Goal: Information Seeking & Learning: Check status

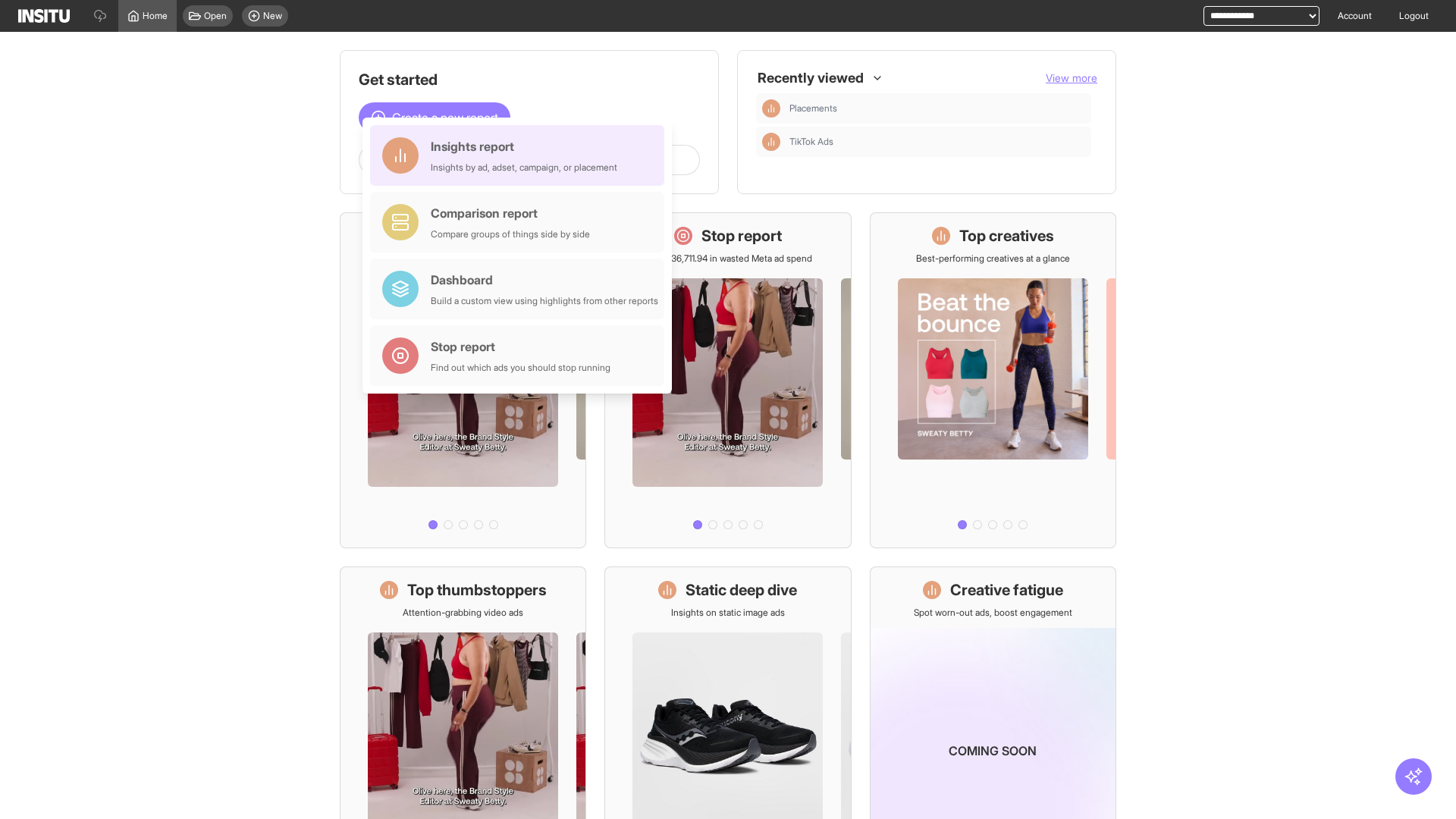
click at [521, 155] on div "Insights report Insights by ad, adset, campaign, or placement" at bounding box center [524, 155] width 187 height 36
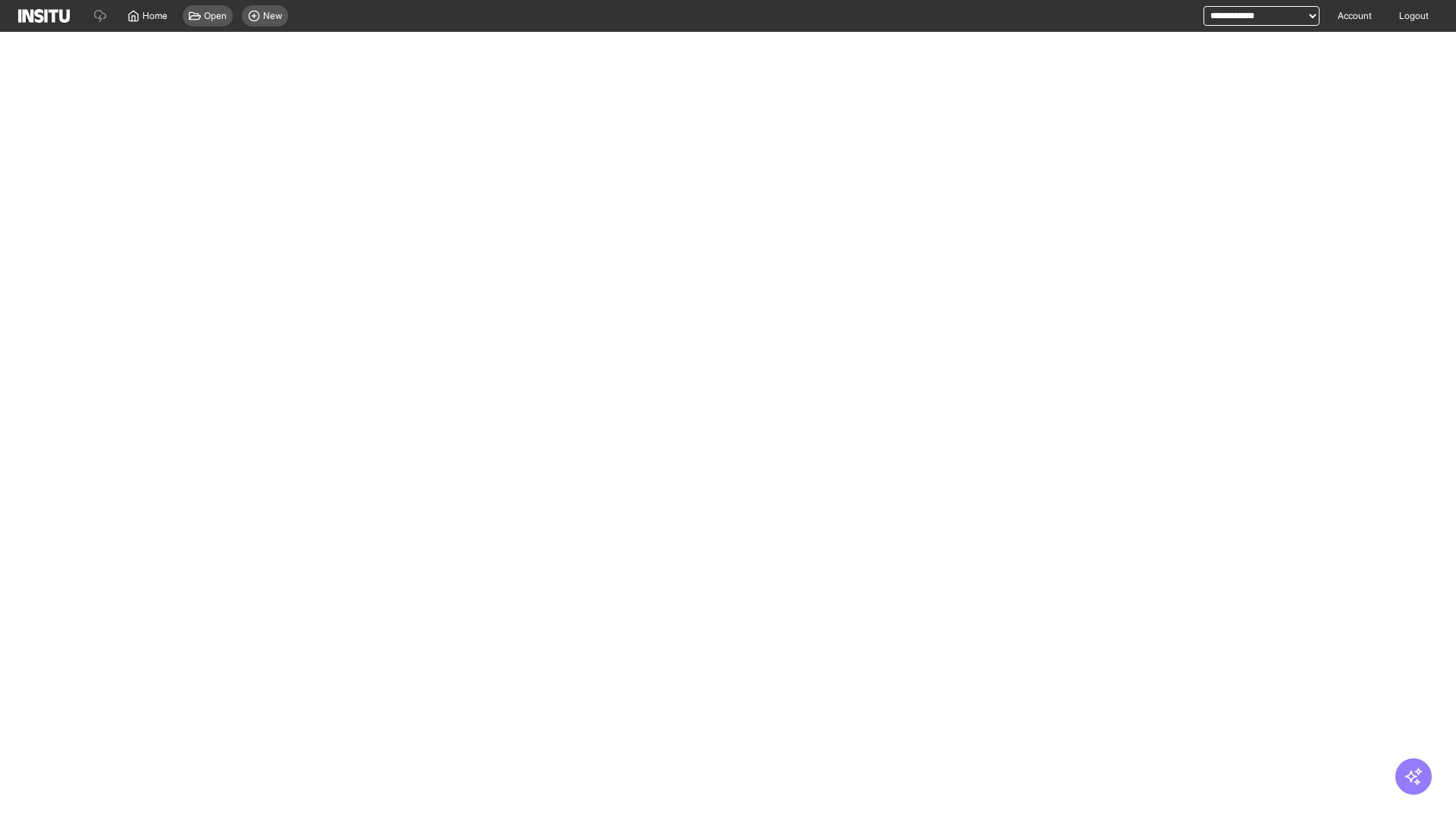
select select "**"
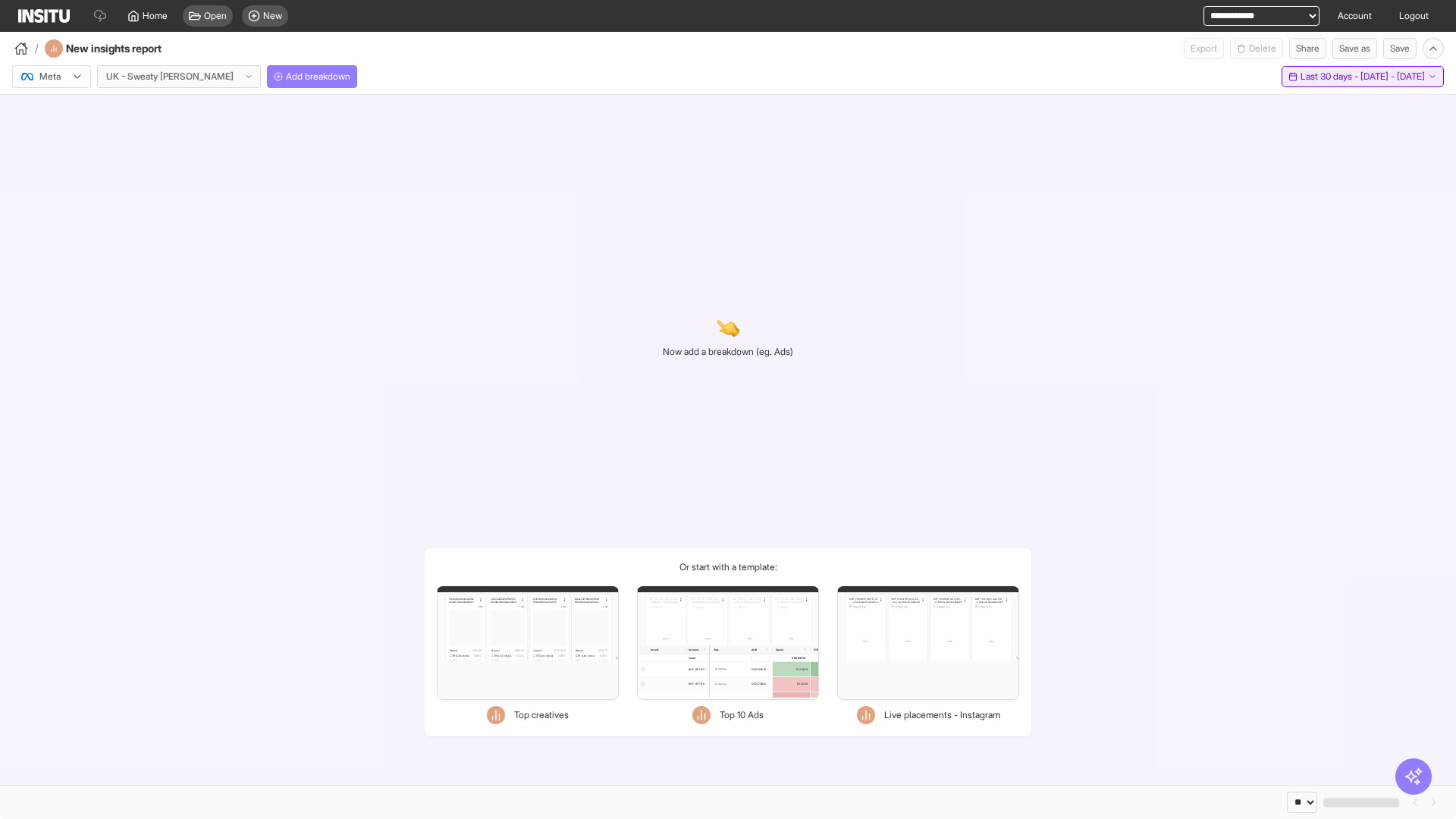
click at [1328, 77] on span "Last 30 days - [DATE] - [DATE]" at bounding box center [1363, 76] width 125 height 12
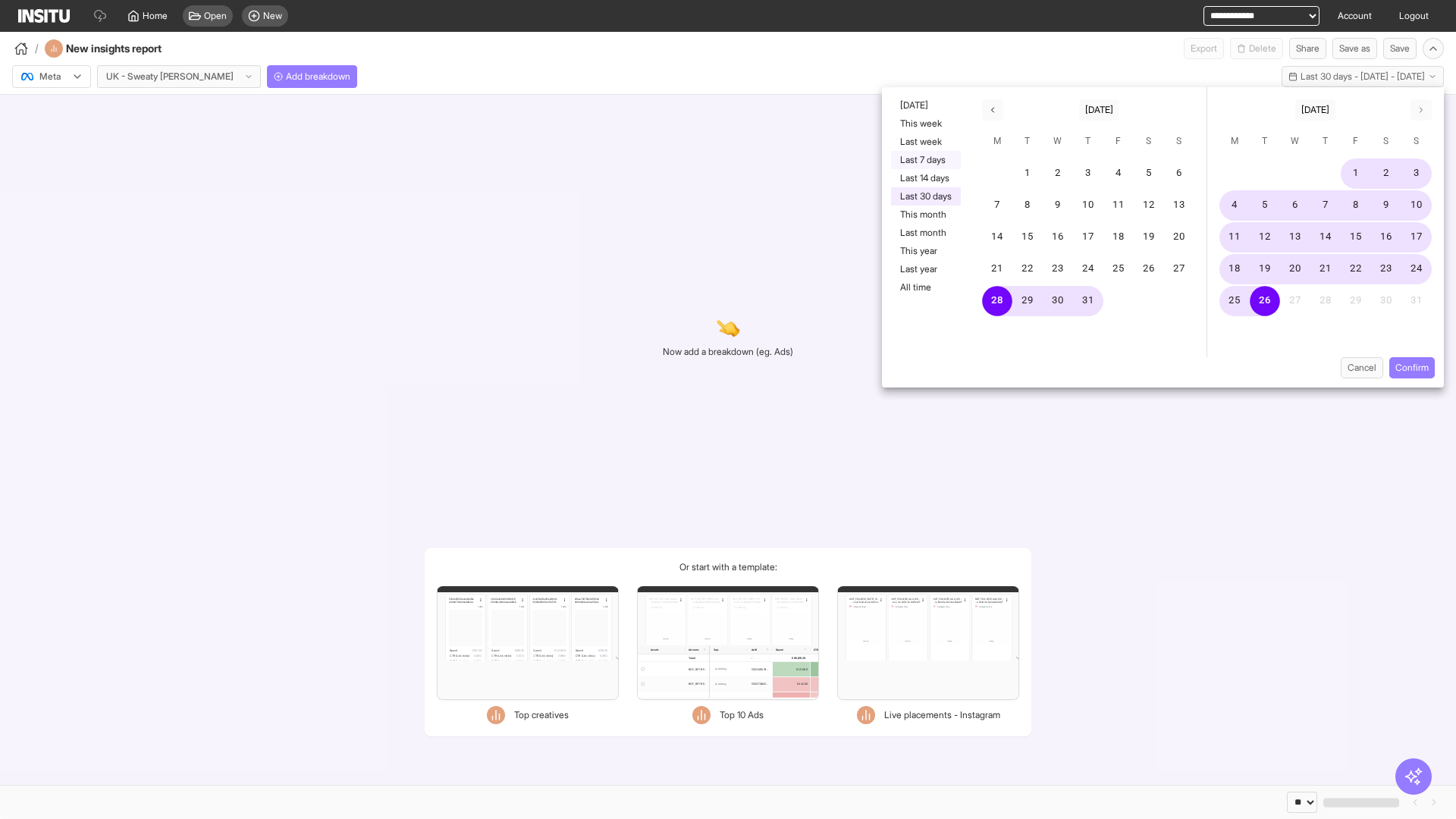
click at [924, 160] on button "Last 7 days" at bounding box center [925, 160] width 70 height 18
